Goal: Task Accomplishment & Management: Use online tool/utility

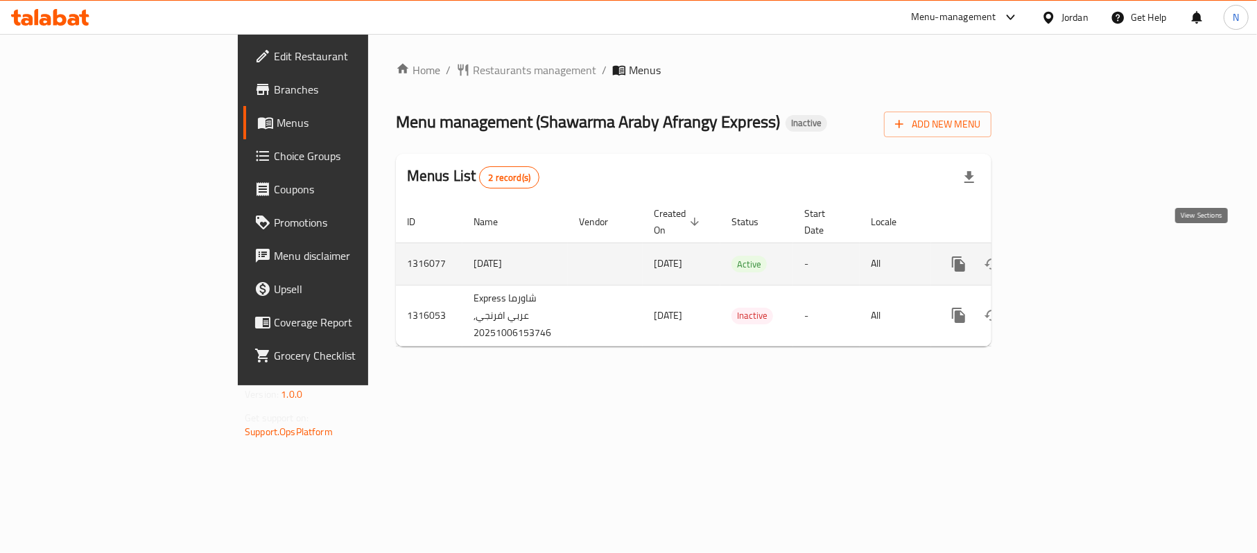
click at [1067, 256] on icon "enhanced table" at bounding box center [1059, 264] width 17 height 17
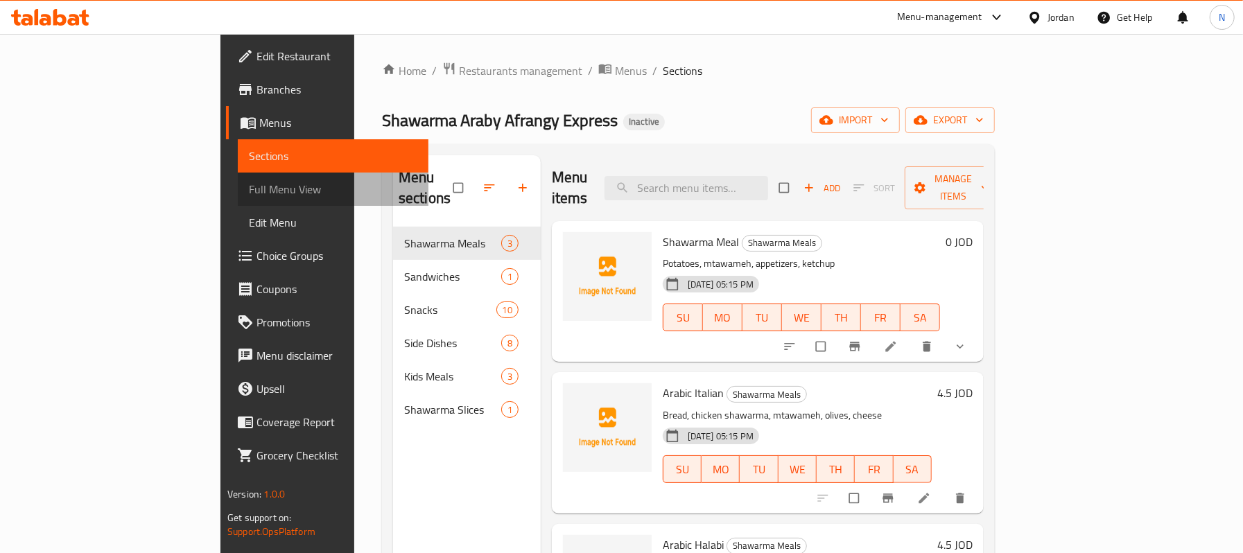
click at [249, 187] on span "Full Menu View" at bounding box center [333, 189] width 168 height 17
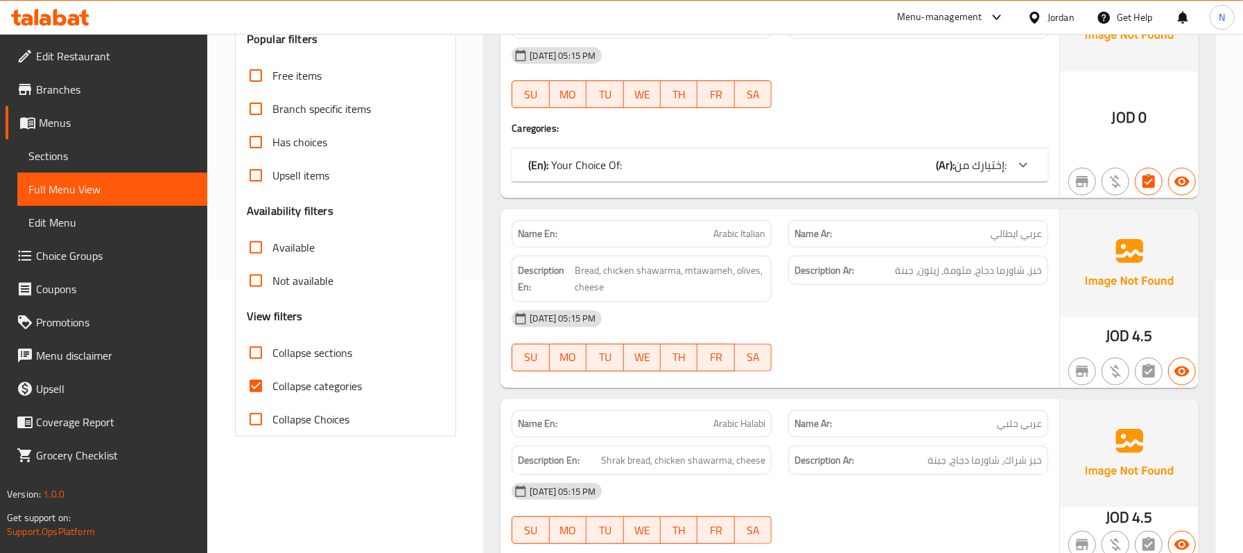
scroll to position [277, 0]
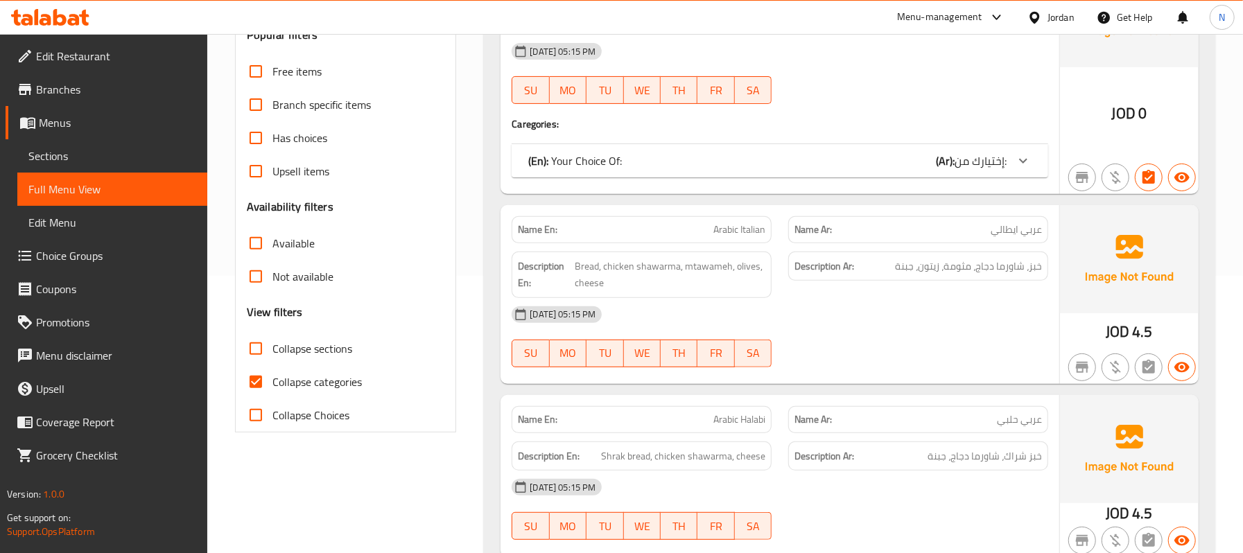
click at [305, 340] on span "Collapse sections" at bounding box center [313, 348] width 80 height 17
click at [273, 340] on input "Collapse sections" at bounding box center [255, 348] width 33 height 33
checkbox input "true"
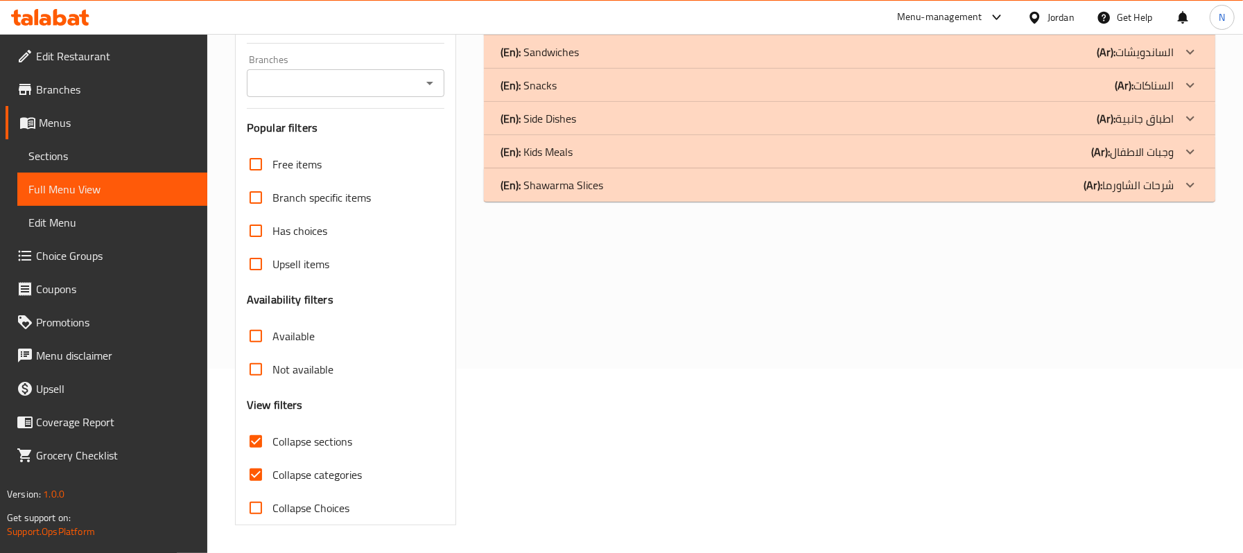
scroll to position [186, 0]
click at [306, 384] on label "Not available" at bounding box center [286, 369] width 94 height 33
click at [273, 384] on input "Not available" at bounding box center [255, 369] width 33 height 33
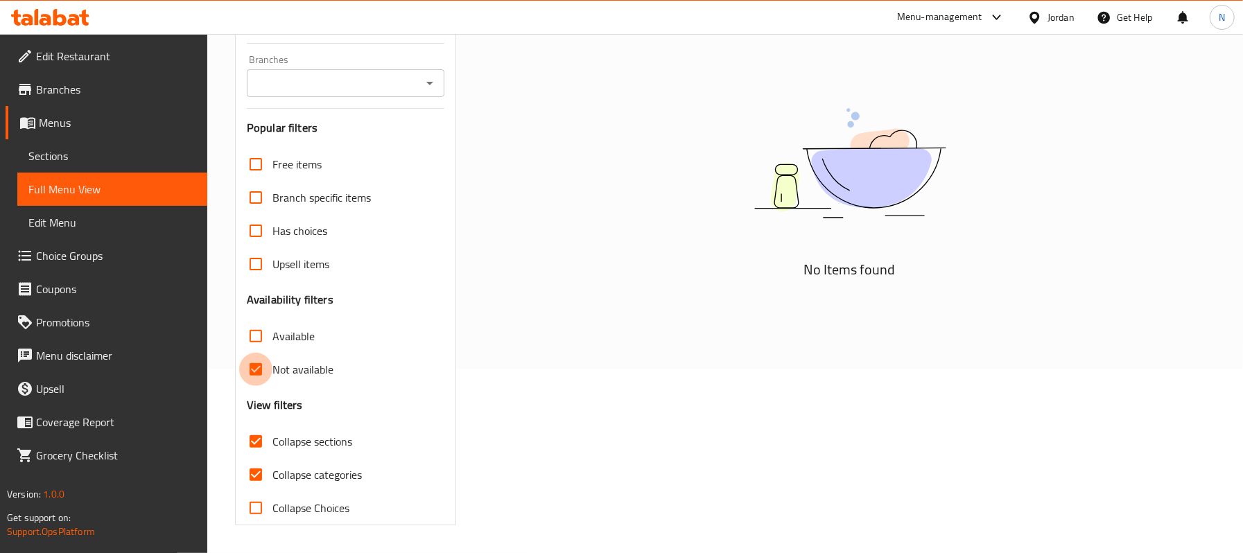
click at [252, 370] on input "Not available" at bounding box center [255, 369] width 33 height 33
checkbox input "false"
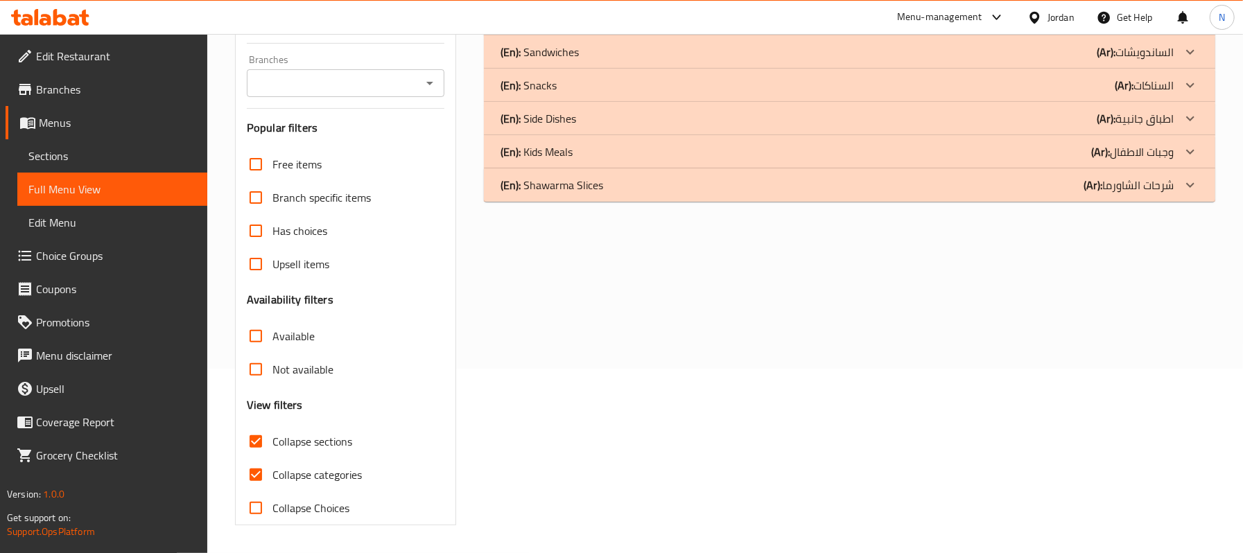
click at [309, 477] on span "Collapse categories" at bounding box center [317, 475] width 89 height 17
click at [273, 477] on input "Collapse categories" at bounding box center [255, 474] width 33 height 33
checkbox input "false"
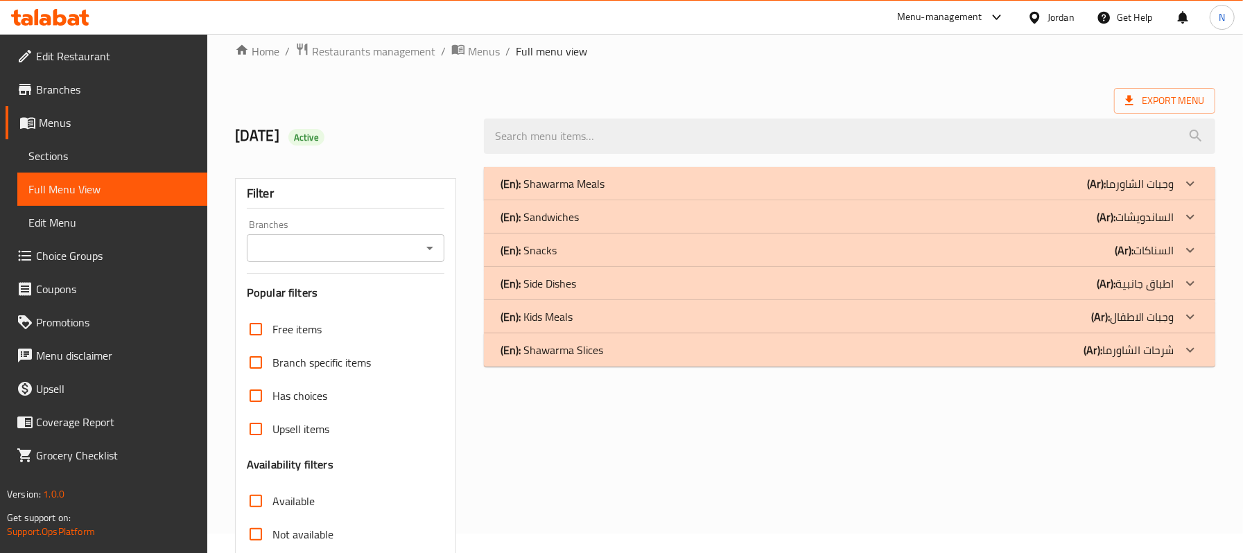
scroll to position [1, 0]
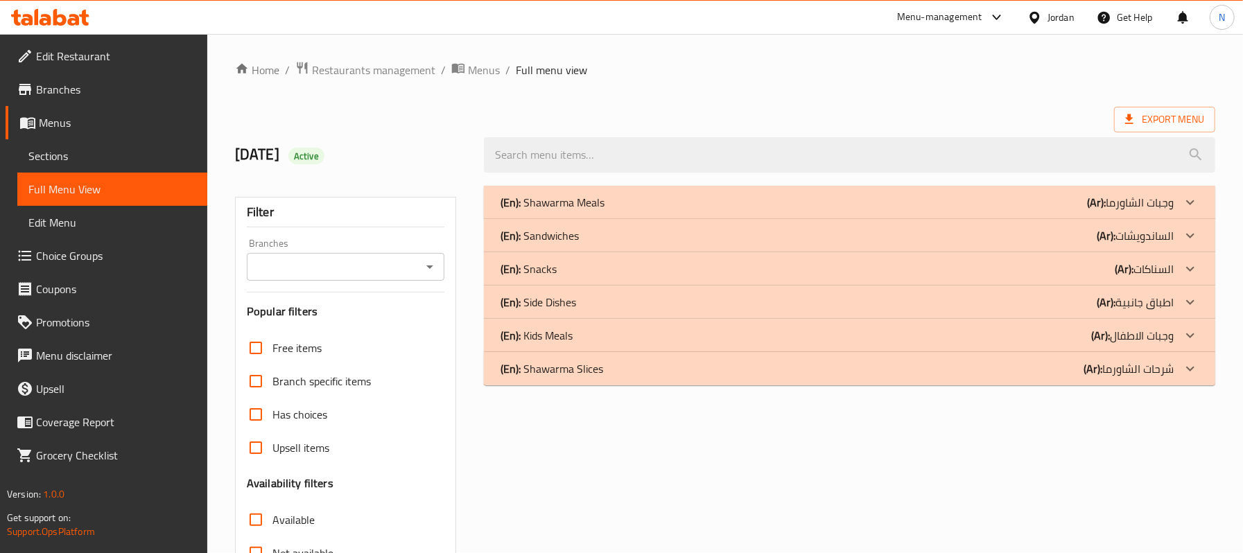
click at [573, 195] on p "(En): Shawarma Meals" at bounding box center [553, 202] width 104 height 17
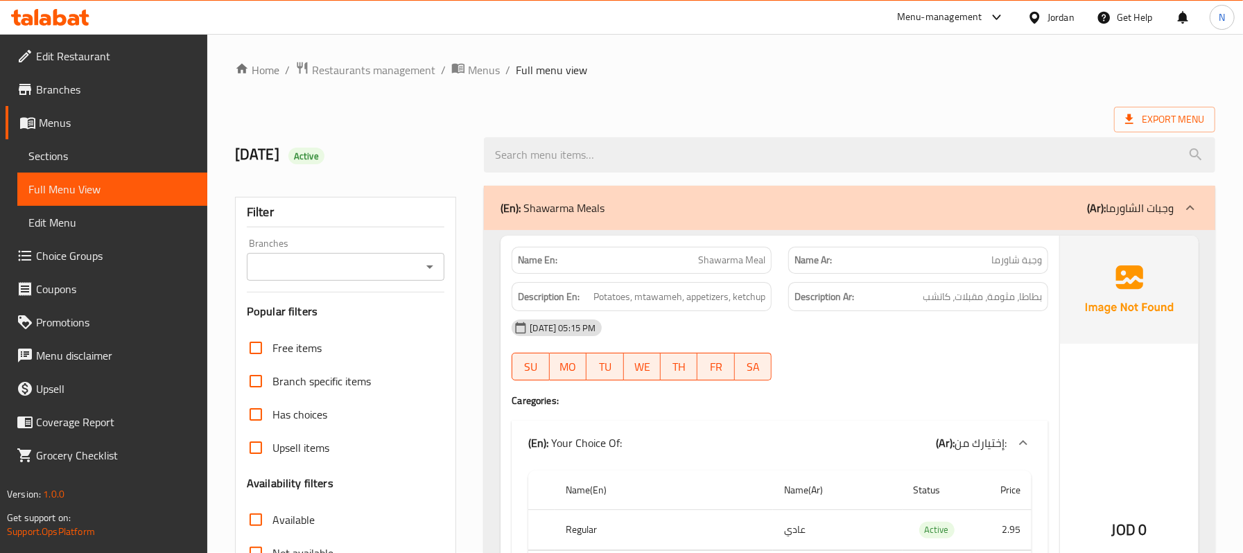
click at [672, 297] on span "Potatoes, mtawameh, appetizers, ketchup" at bounding box center [680, 296] width 172 height 17
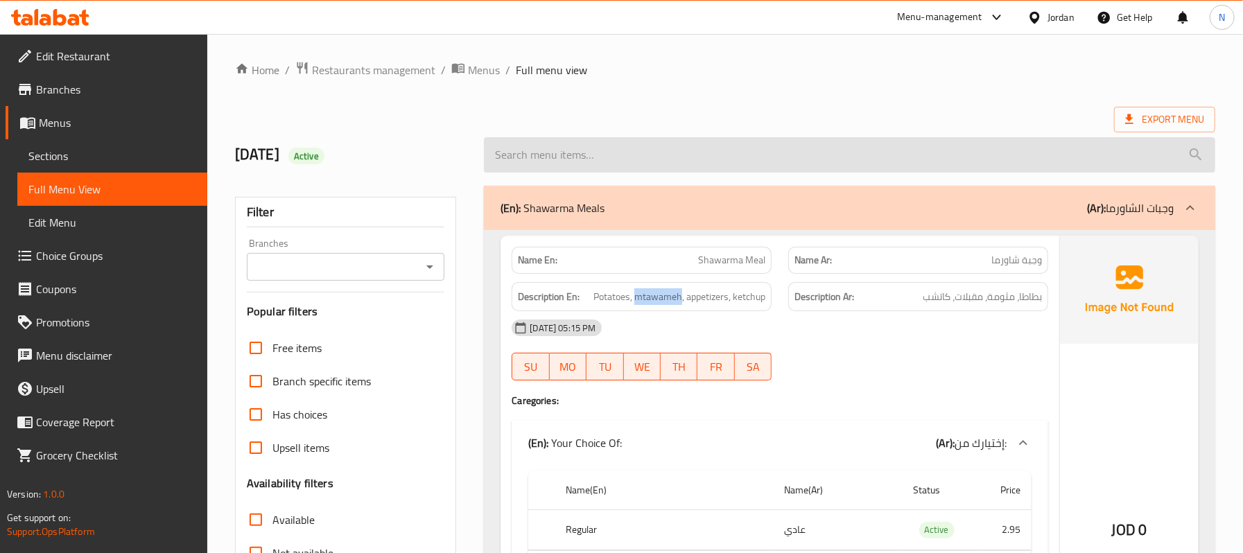
copy span "mtawameh"
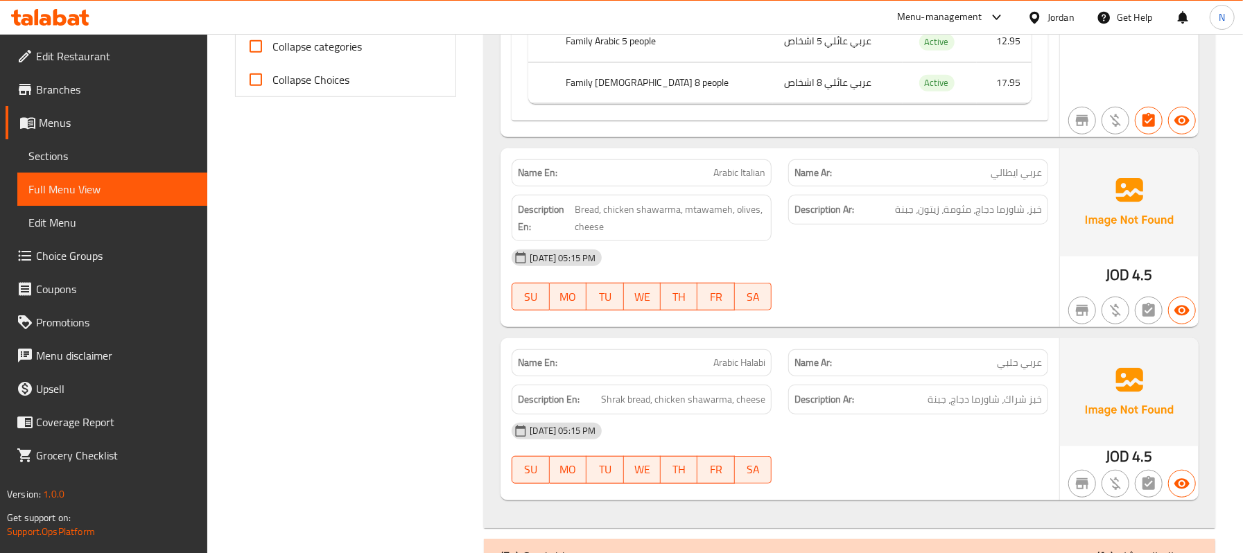
scroll to position [741, 0]
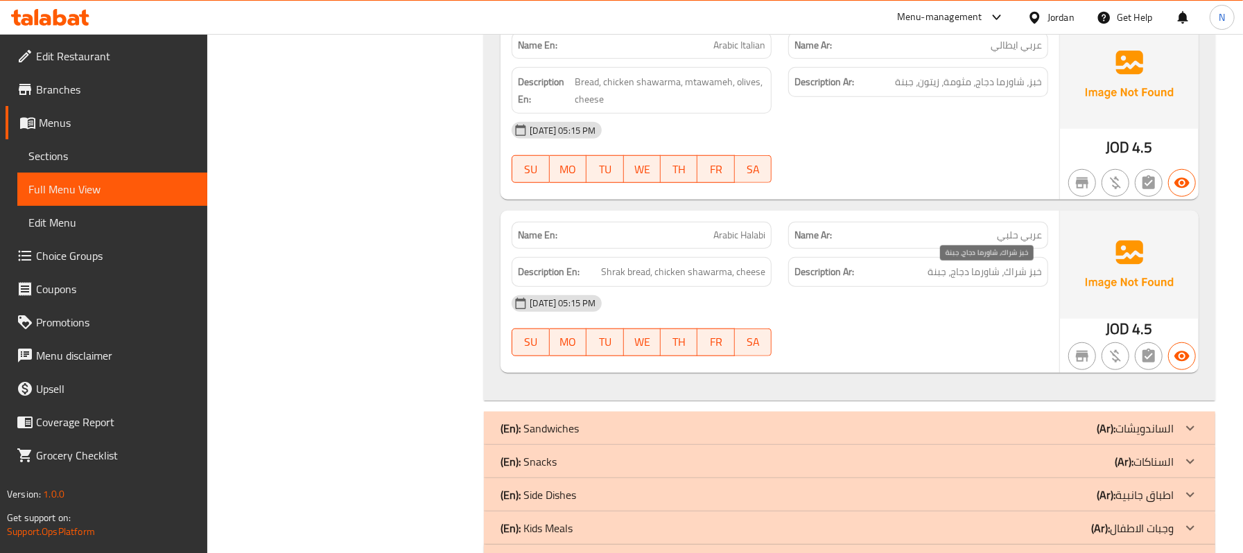
click at [1011, 280] on span "خبز شراك، شاورما دجاج، جبنة" at bounding box center [985, 272] width 114 height 17
drag, startPoint x: 1005, startPoint y: 275, endPoint x: 1049, endPoint y: 278, distance: 44.5
click at [1049, 278] on div "Description Ar: خبز شراك، شاورما دجاج، جبنة" at bounding box center [918, 272] width 277 height 46
copy span "خبز شراك"
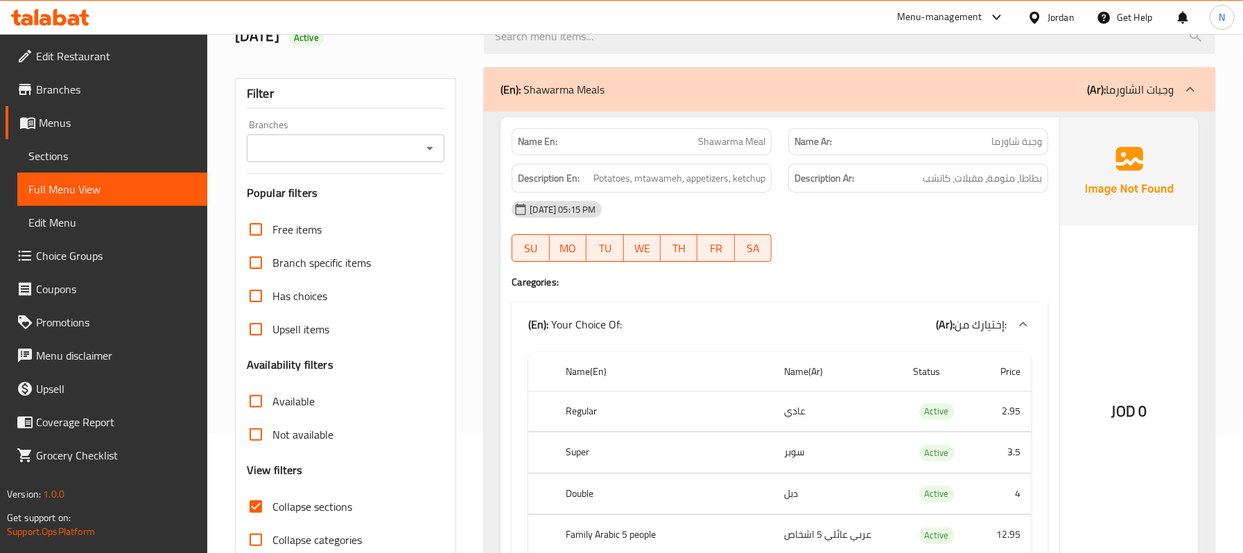
scroll to position [1, 0]
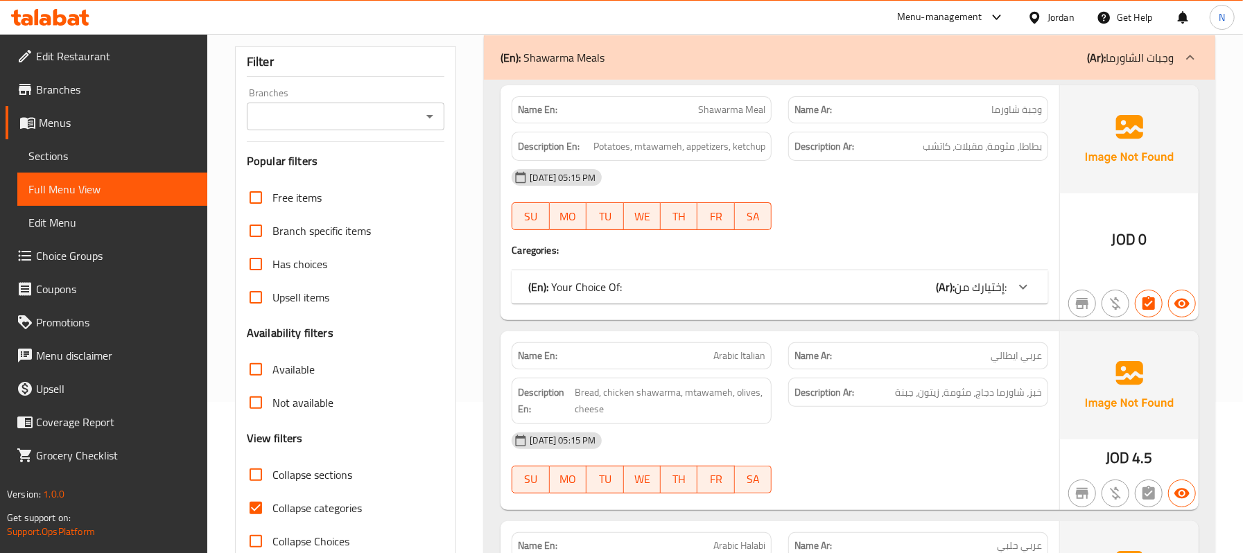
scroll to position [277, 0]
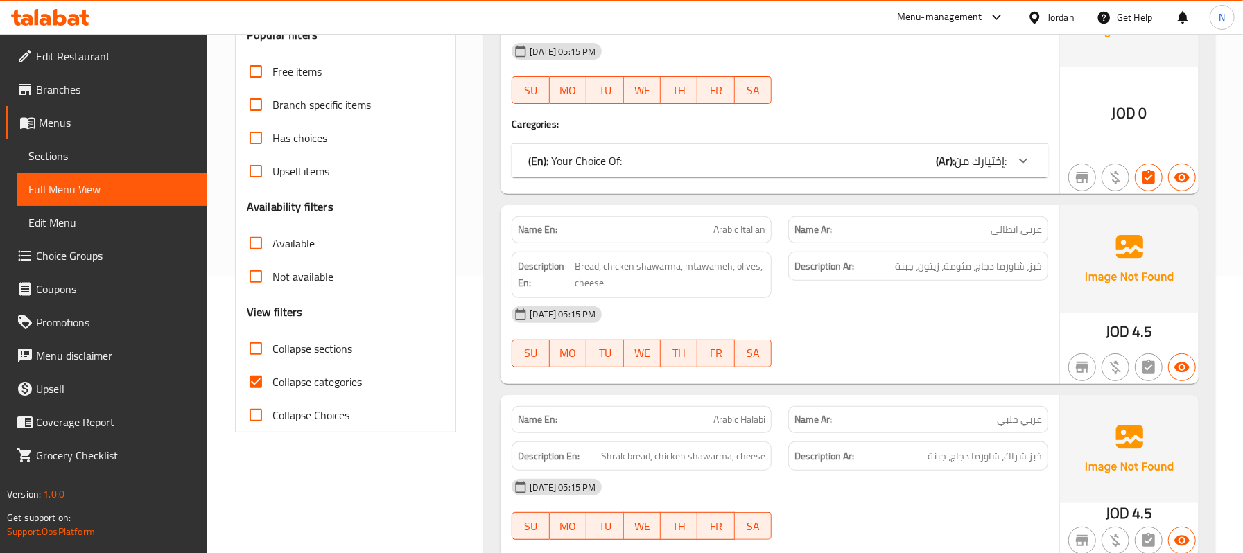
click at [290, 383] on span "Collapse categories" at bounding box center [317, 382] width 89 height 17
click at [273, 383] on input "Collapse categories" at bounding box center [255, 381] width 33 height 33
checkbox input "false"
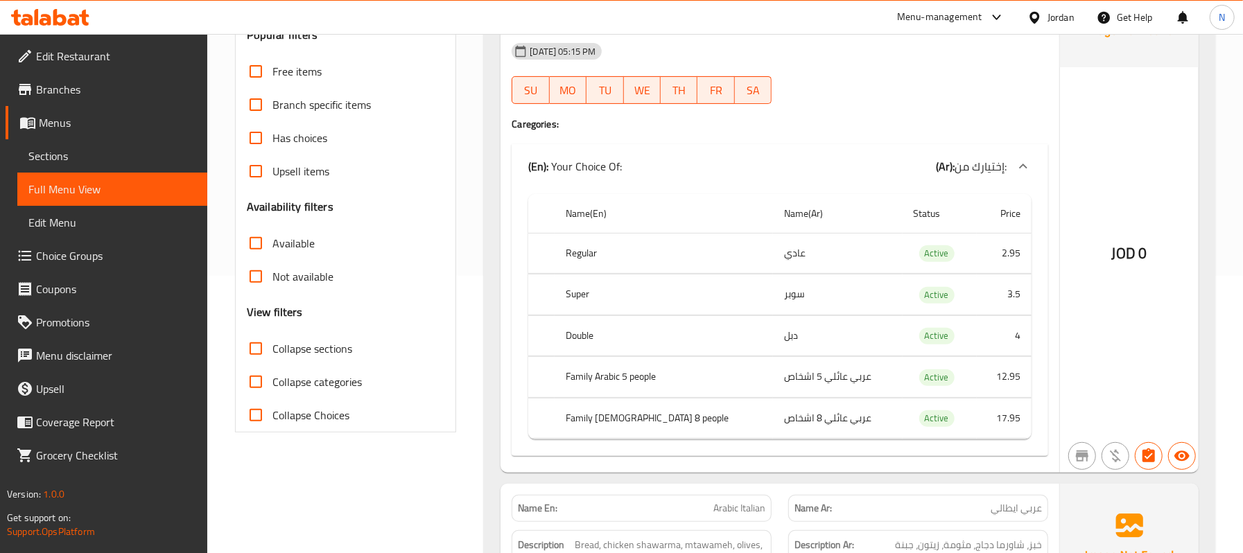
click at [288, 350] on span "Collapse sections" at bounding box center [313, 348] width 80 height 17
click at [273, 350] on input "Collapse sections" at bounding box center [255, 348] width 33 height 33
checkbox input "true"
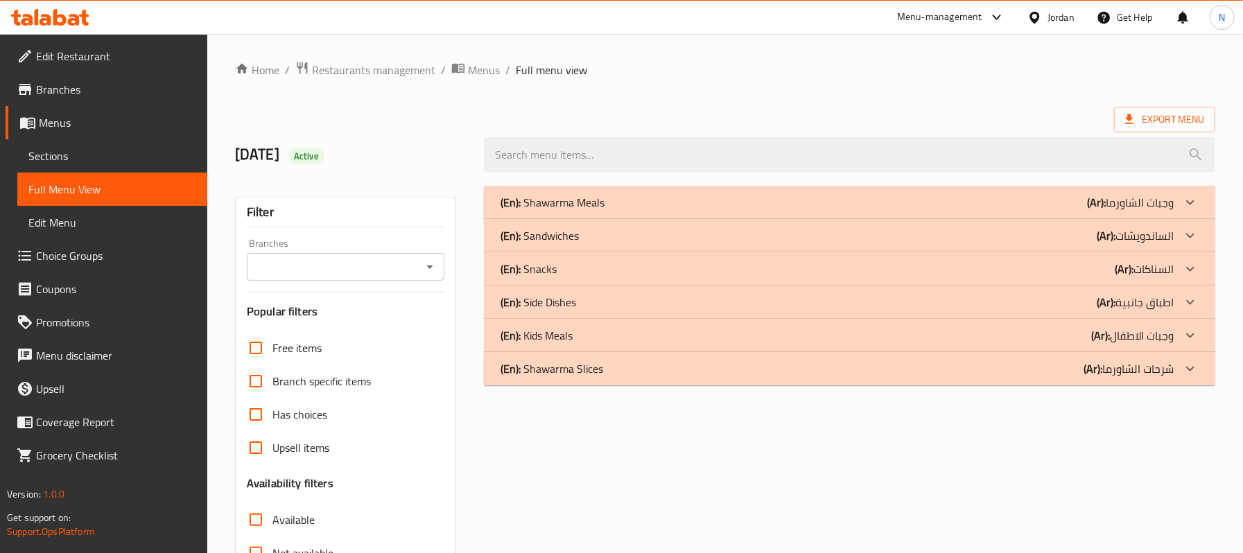
scroll to position [0, 0]
click at [588, 195] on p "(En): Shawarma Meals" at bounding box center [553, 203] width 104 height 17
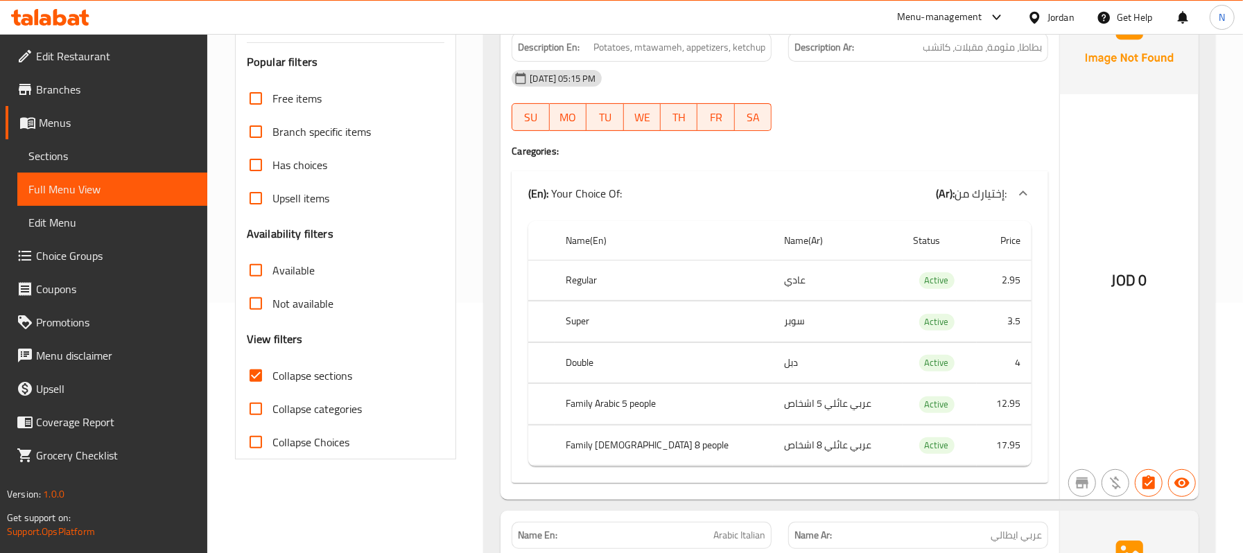
scroll to position [60, 0]
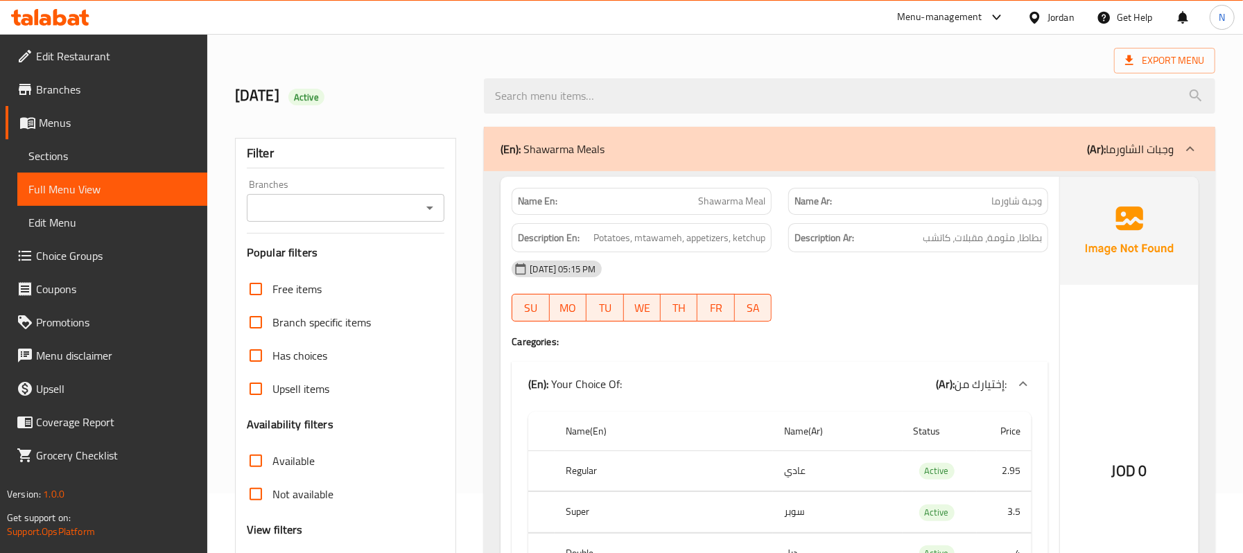
click at [714, 203] on span "Shawarma Meal" at bounding box center [731, 201] width 67 height 15
copy span "Shawarma Meal"
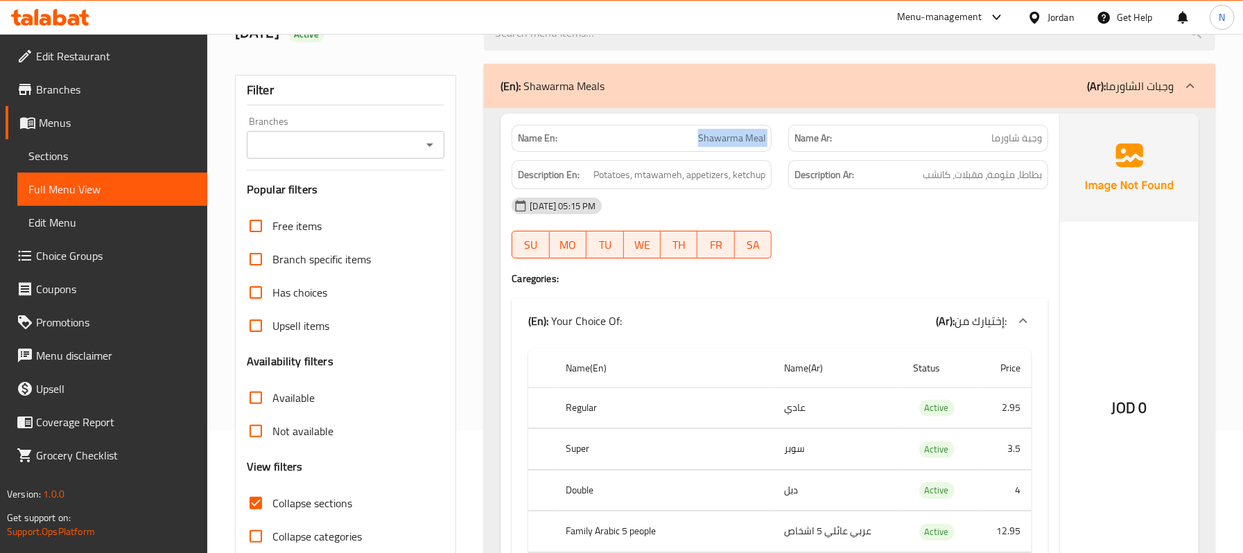
scroll to position [0, 0]
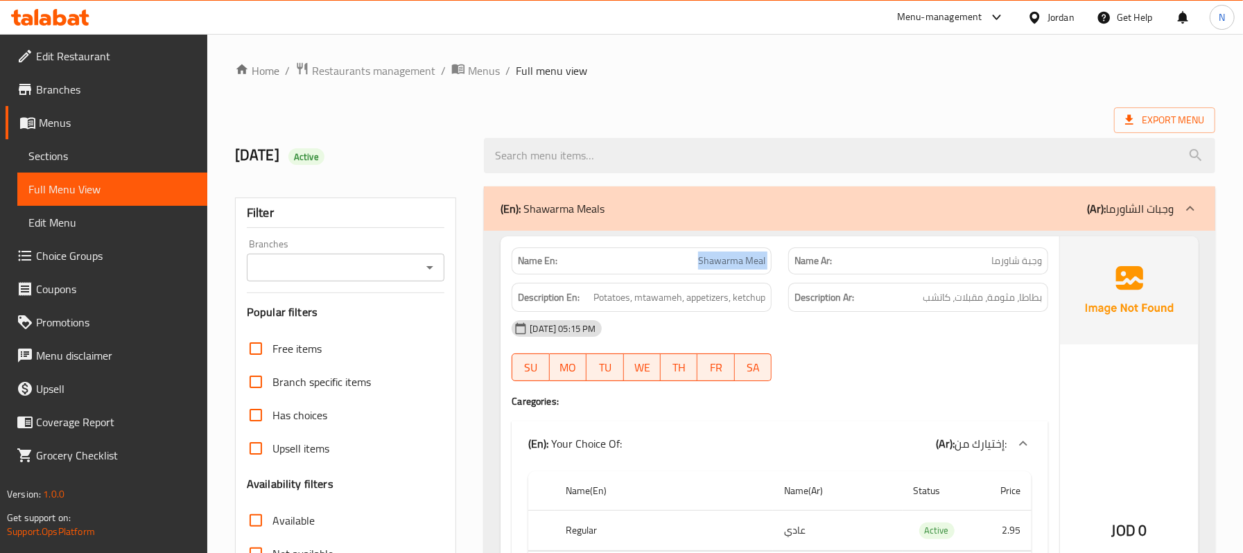
click at [60, 159] on span "Sections" at bounding box center [112, 156] width 168 height 17
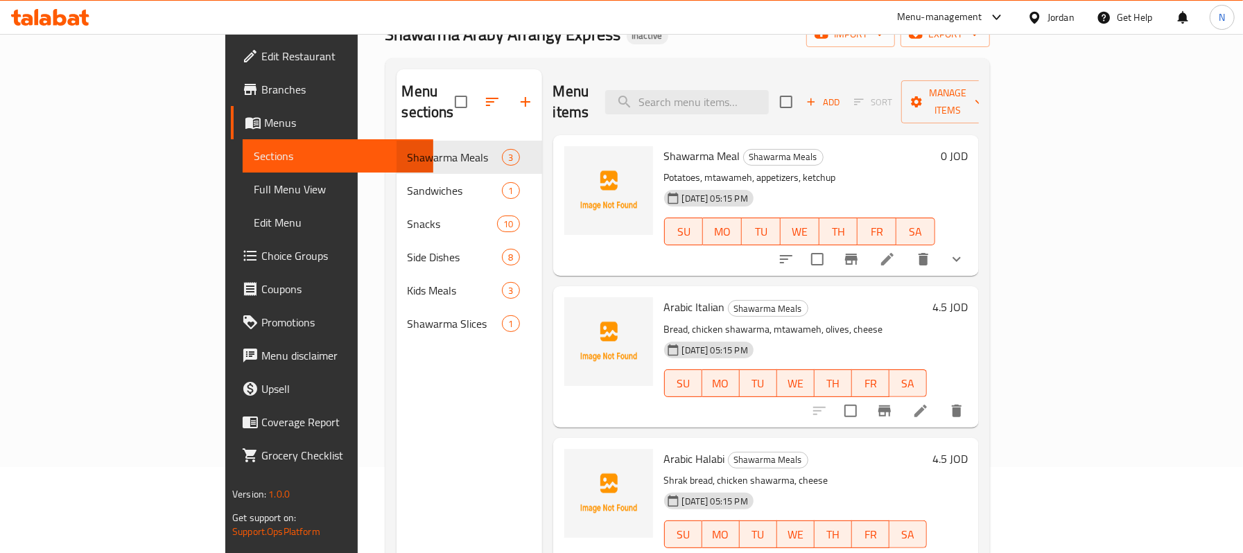
scroll to position [184, 0]
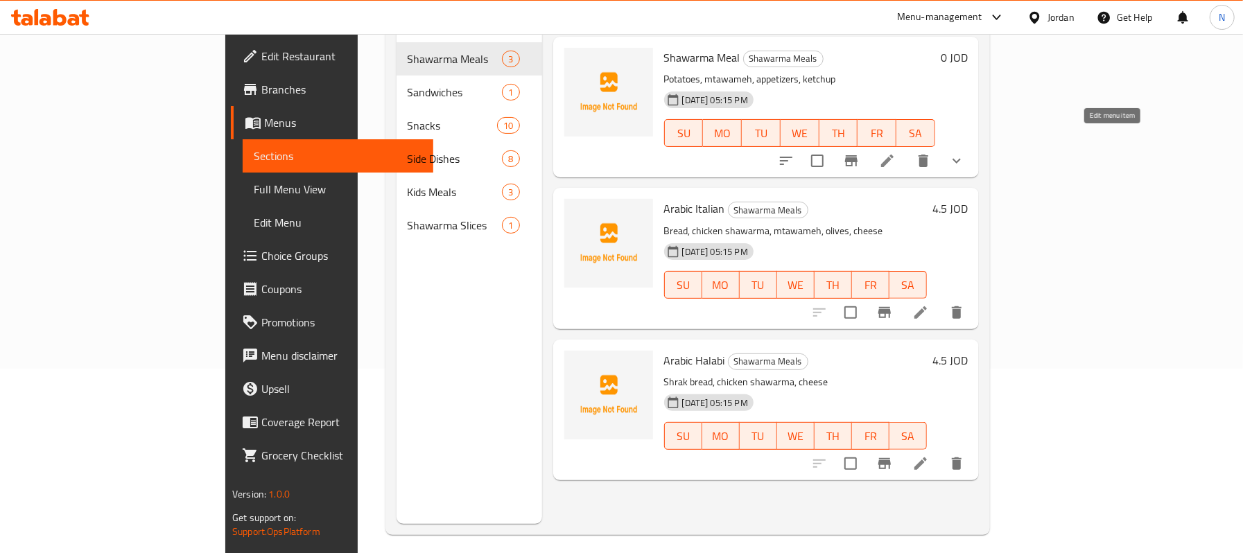
click at [896, 153] on icon at bounding box center [887, 161] width 17 height 17
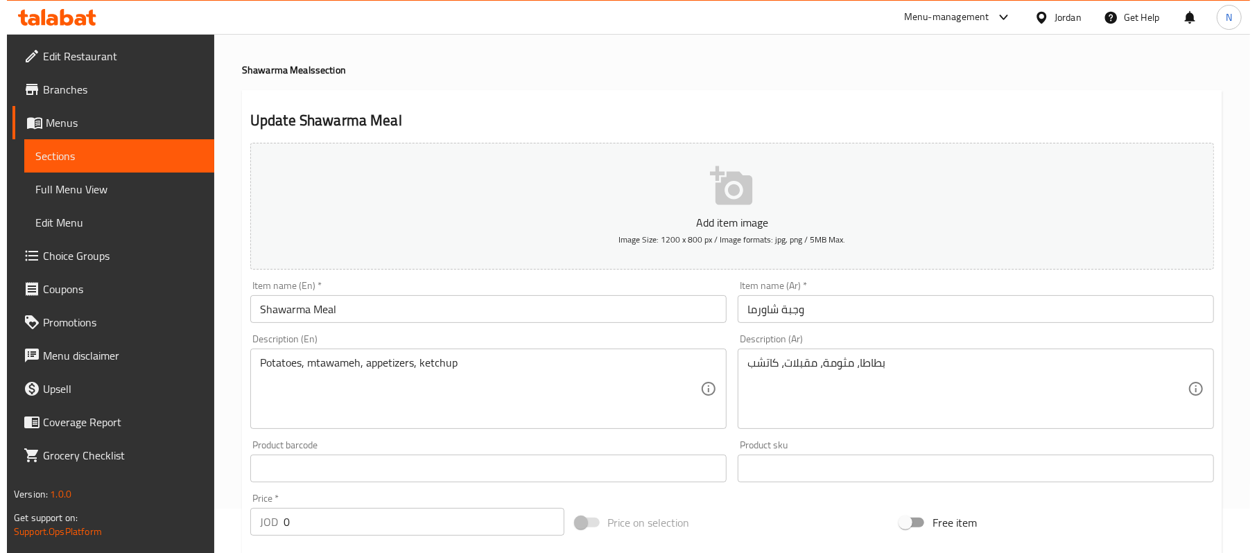
scroll to position [26, 0]
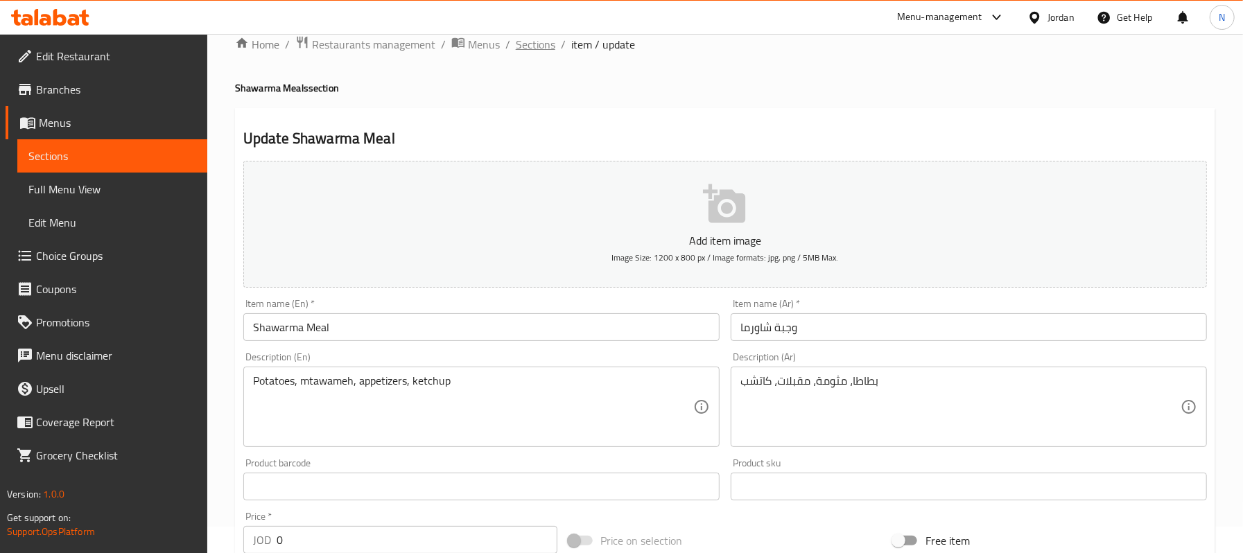
click at [523, 42] on span "Sections" at bounding box center [536, 44] width 40 height 17
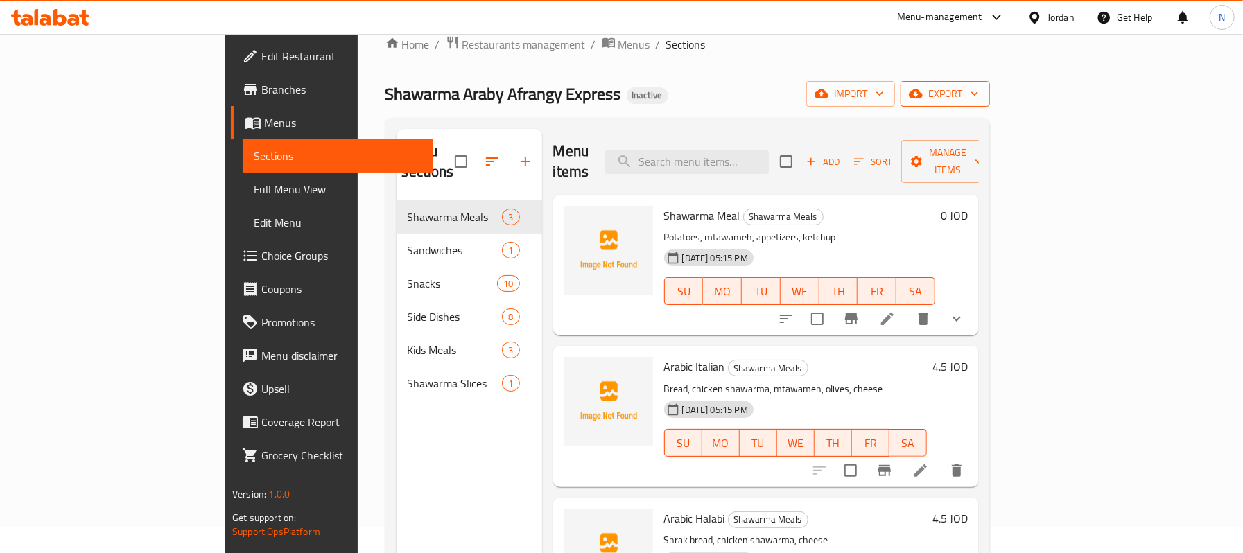
click at [979, 101] on span "export" at bounding box center [945, 93] width 67 height 17
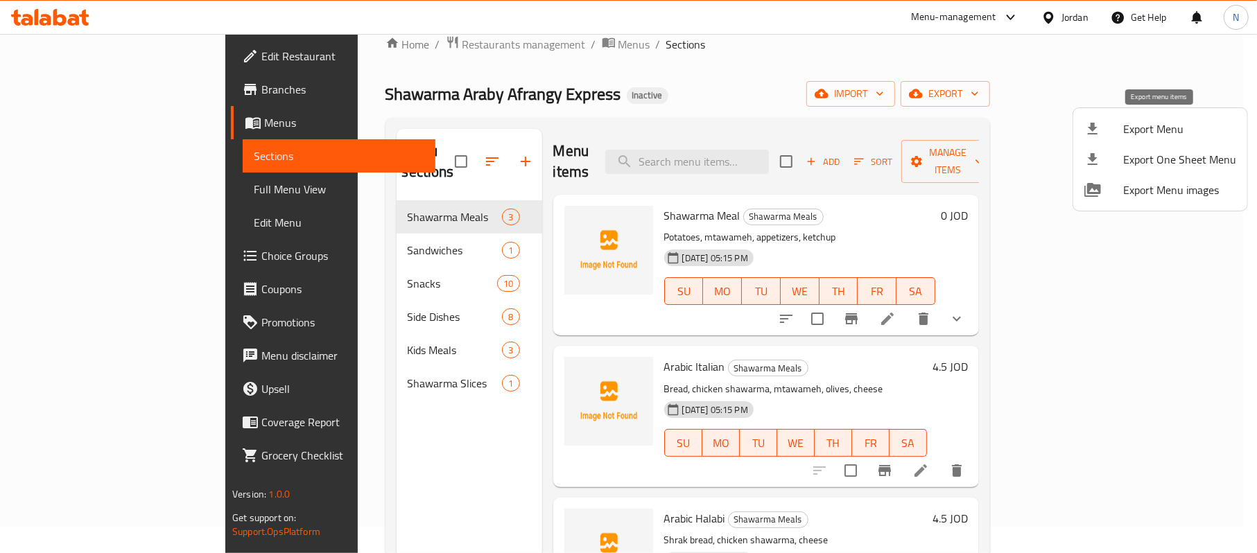
click at [1177, 121] on span "Export Menu" at bounding box center [1179, 129] width 113 height 17
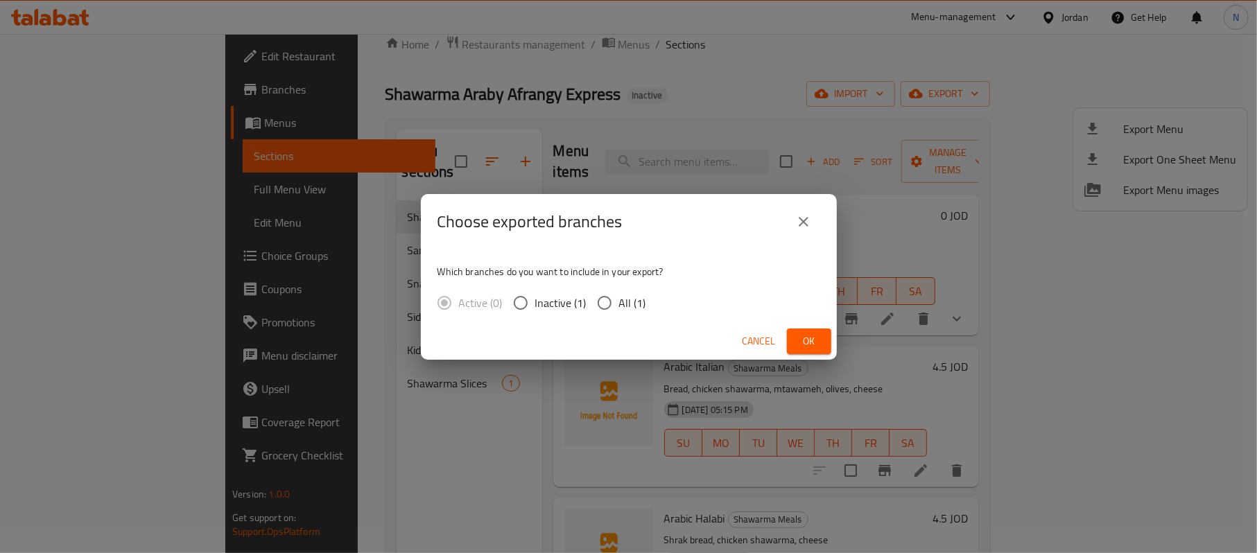
click at [625, 297] on span "All (1)" at bounding box center [632, 303] width 27 height 17
click at [619, 297] on input "All (1)" at bounding box center [604, 302] width 29 height 29
radio input "true"
click at [816, 338] on span "Ok" at bounding box center [809, 341] width 22 height 17
